Goal: Find specific page/section: Find specific page/section

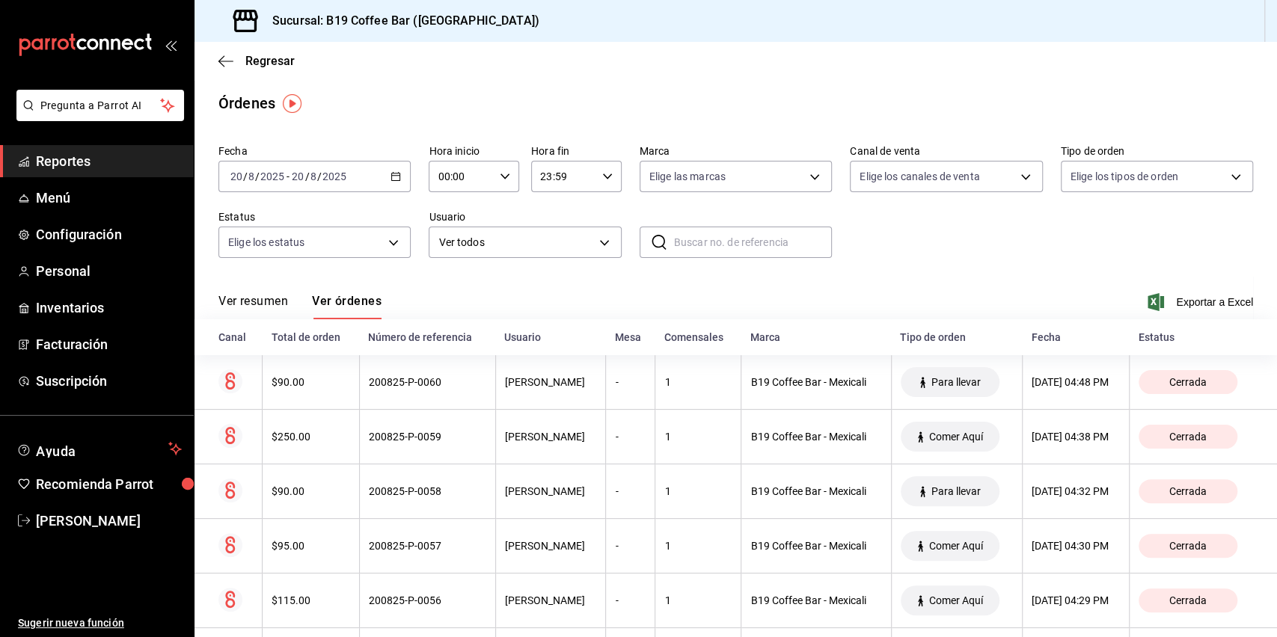
click at [103, 164] on span "Reportes" at bounding box center [109, 161] width 146 height 20
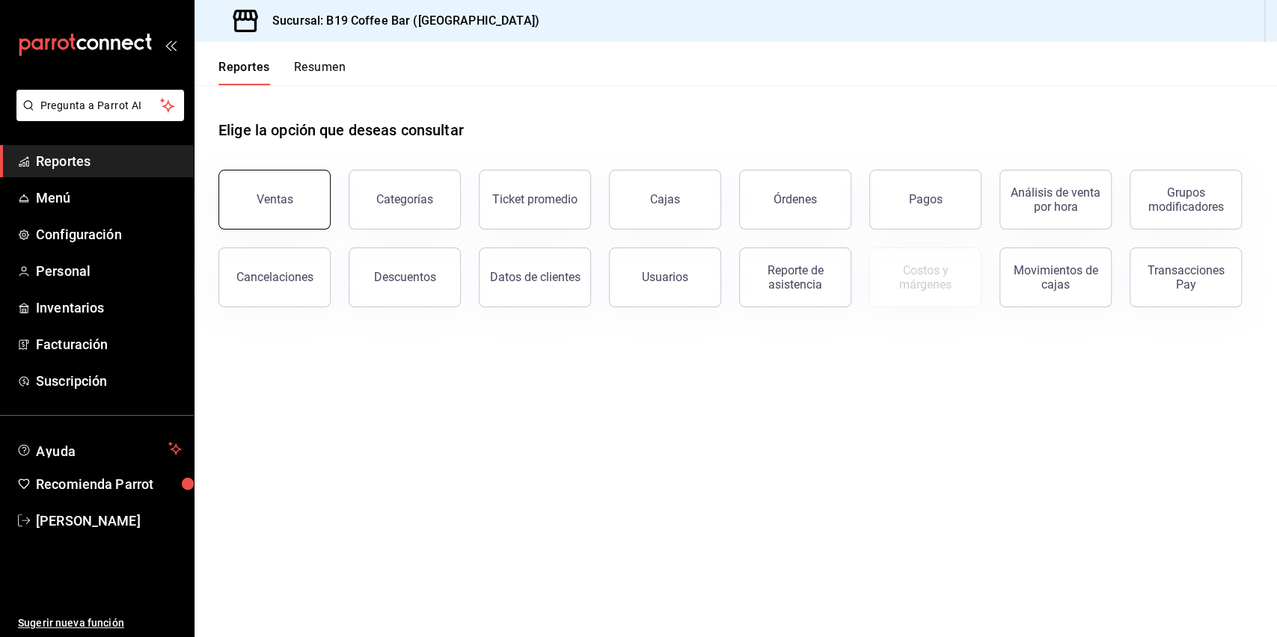
click at [302, 177] on button "Ventas" at bounding box center [274, 200] width 112 height 60
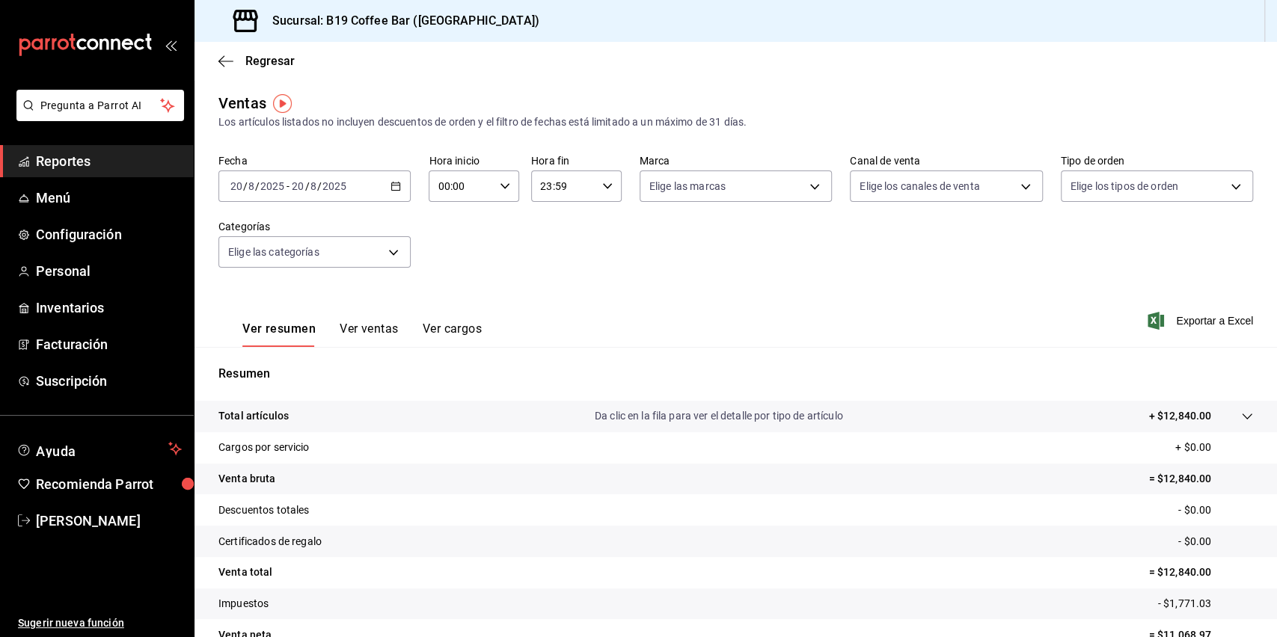
click at [94, 162] on span "Reportes" at bounding box center [109, 161] width 146 height 20
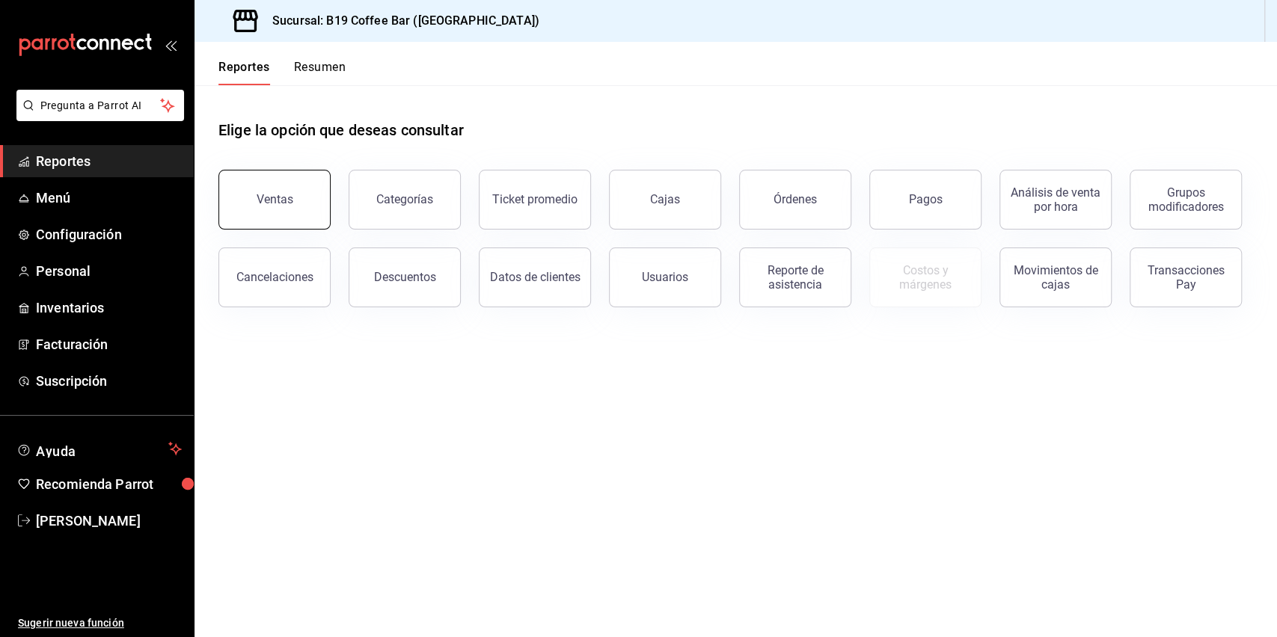
click at [287, 174] on button "Ventas" at bounding box center [274, 200] width 112 height 60
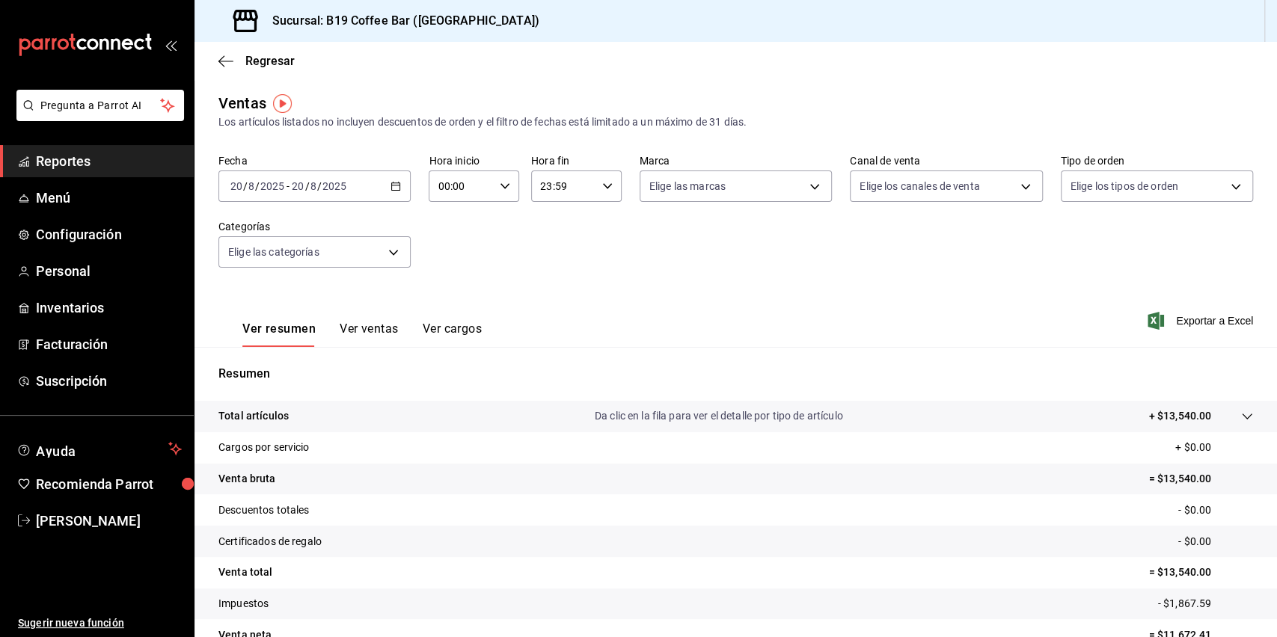
click at [100, 159] on span "Reportes" at bounding box center [109, 161] width 146 height 20
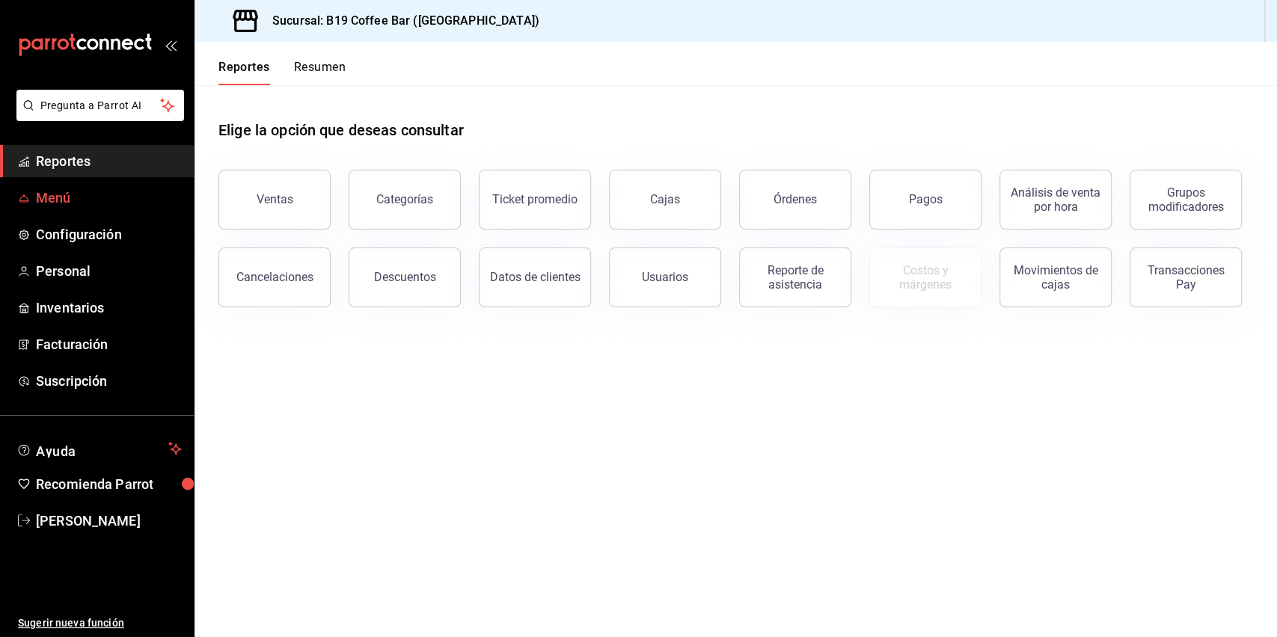
click at [84, 200] on span "Menú" at bounding box center [109, 198] width 146 height 20
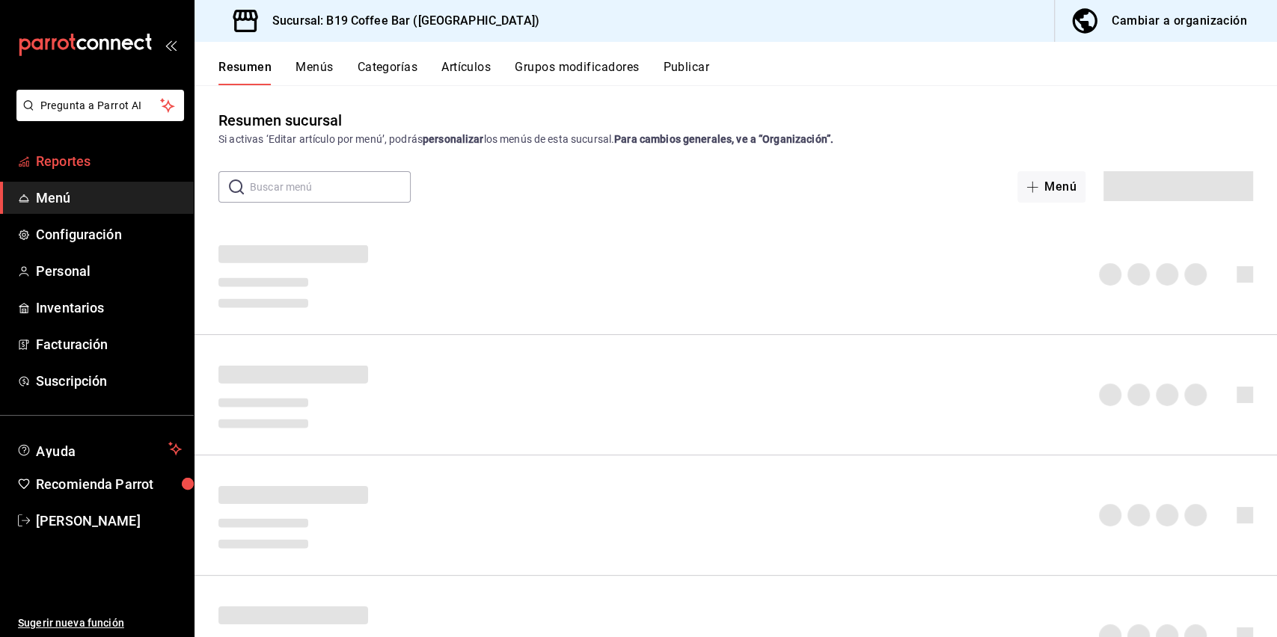
click at [66, 168] on span "Reportes" at bounding box center [109, 161] width 146 height 20
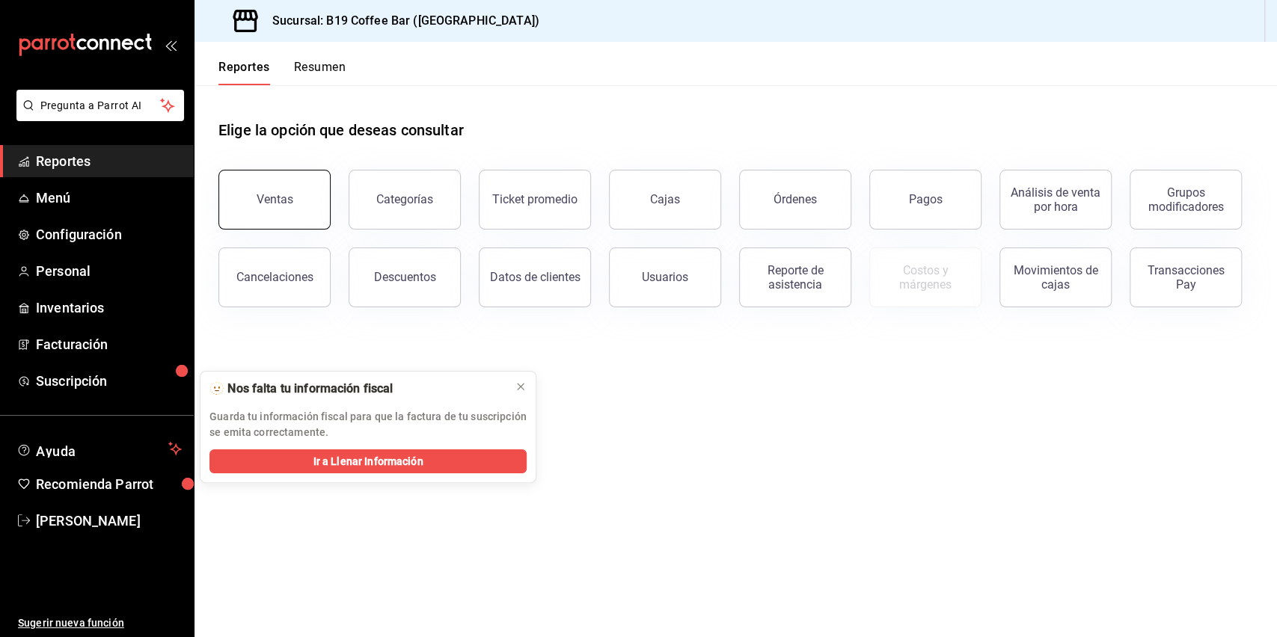
click at [246, 170] on div "Ventas" at bounding box center [265, 191] width 130 height 78
click at [257, 177] on button "Ventas" at bounding box center [274, 200] width 112 height 60
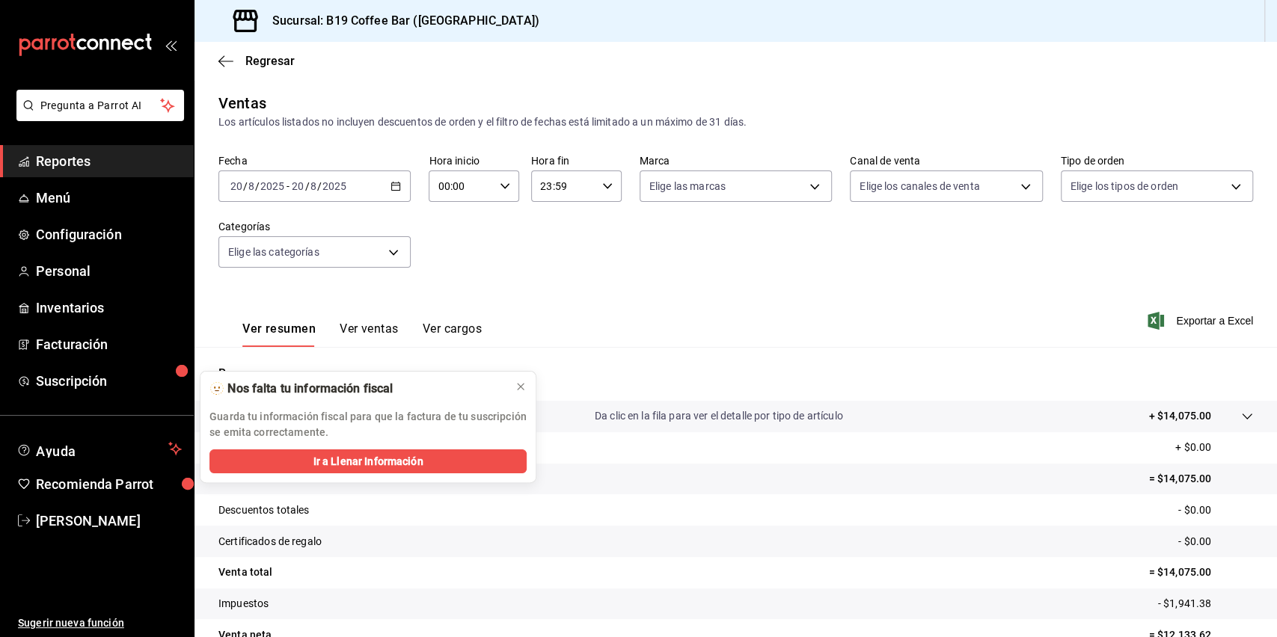
click at [508, 385] on div "🫥 Nos falta tu información fiscal Guarda tu información fiscal para que la fact…" at bounding box center [367, 411] width 335 height 78
click at [512, 386] on button at bounding box center [521, 387] width 24 height 24
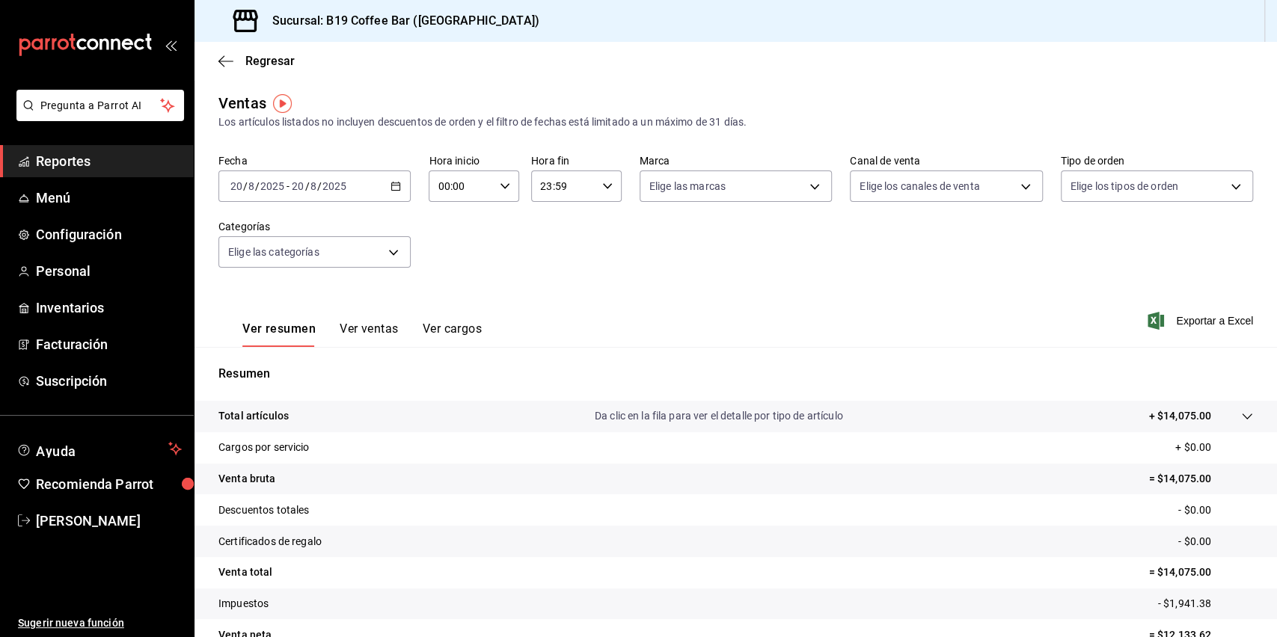
click at [532, 297] on div "Ver resumen Ver ventas Ver cargos Exportar a Excel" at bounding box center [736, 316] width 1082 height 61
